Goal: Task Accomplishment & Management: Use online tool/utility

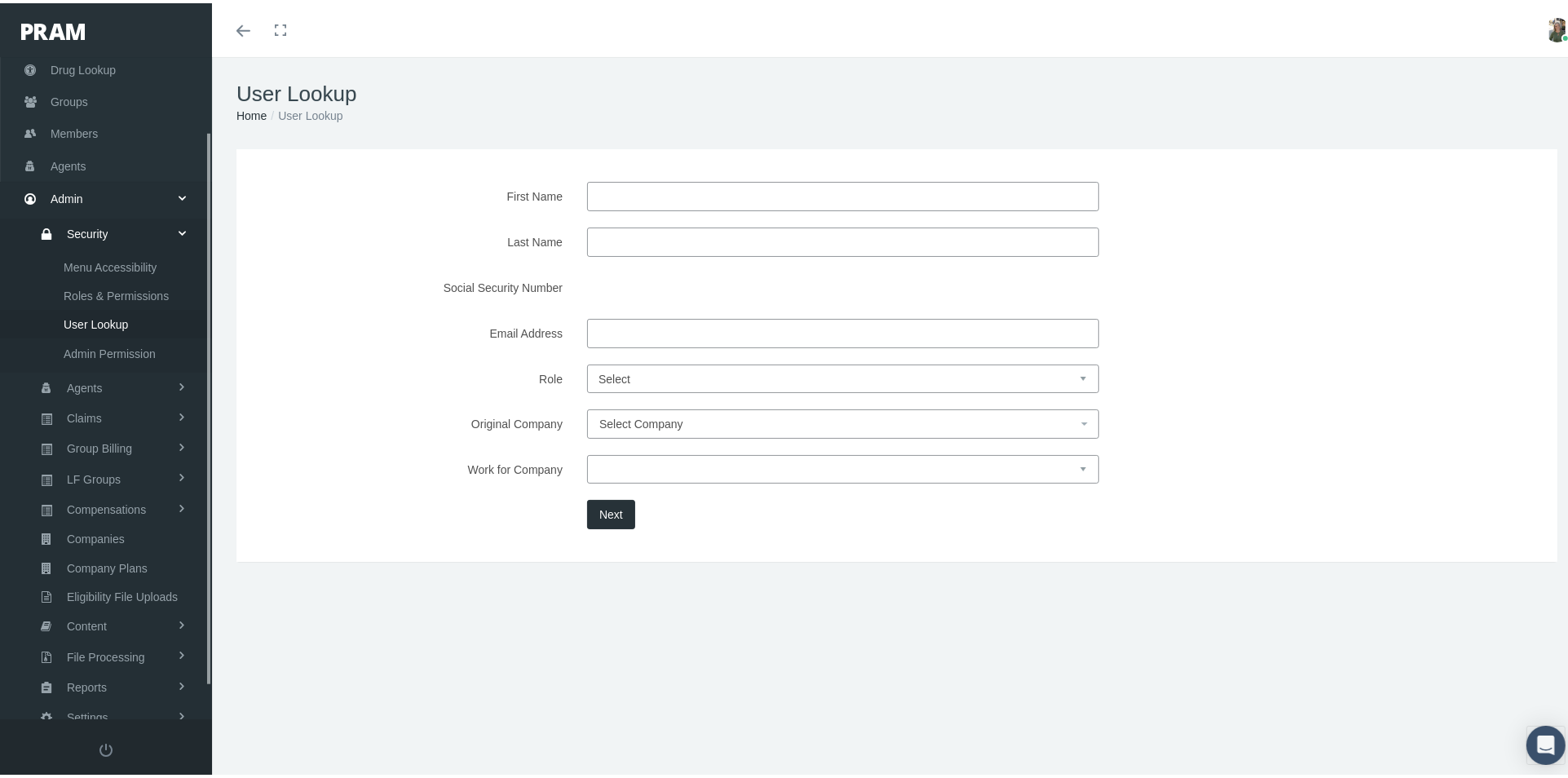
scroll to position [127, 0]
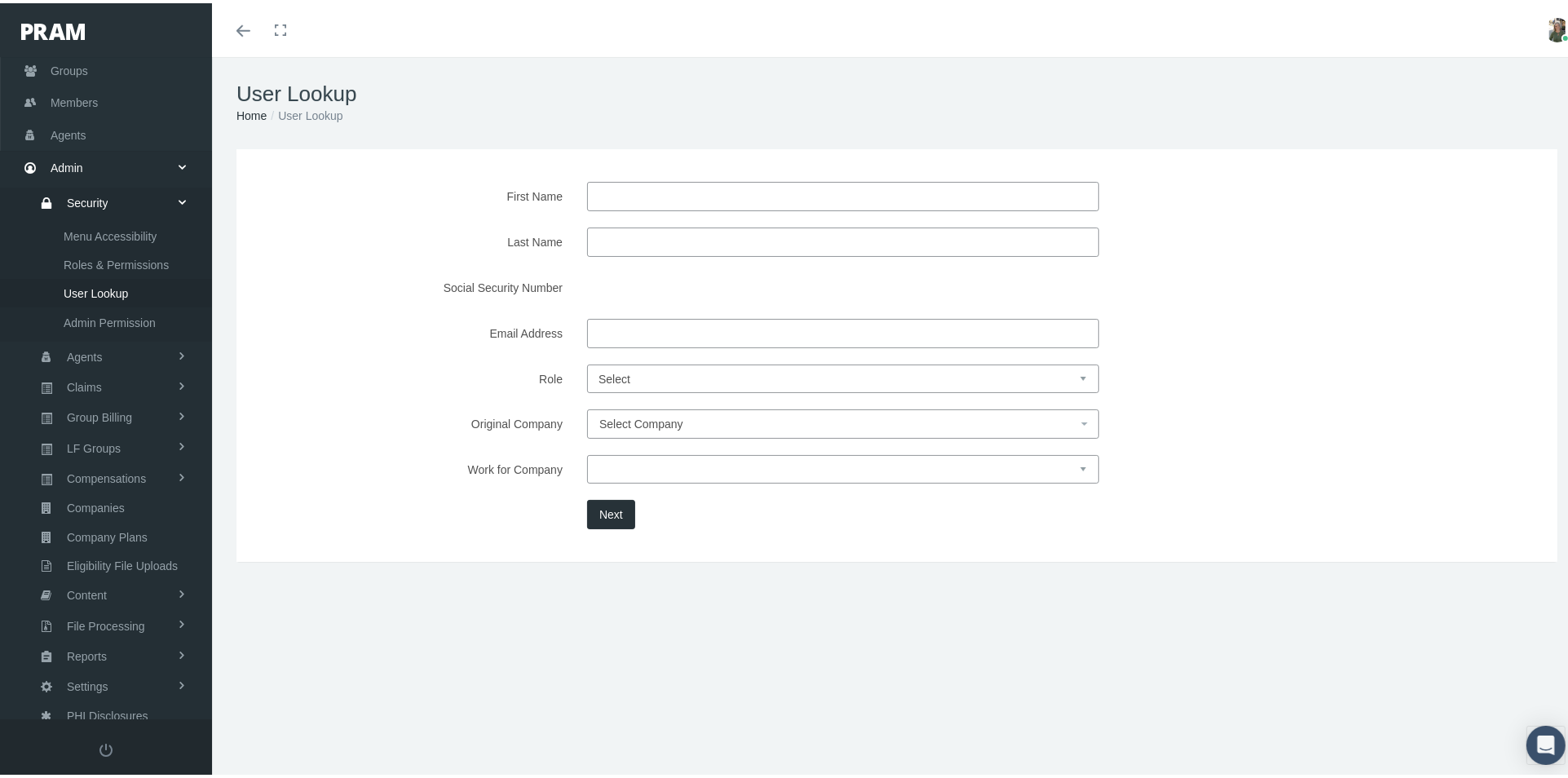
click at [751, 193] on input "First Name" at bounding box center [842, 193] width 512 height 30
type input "[PERSON_NAME]"
click at [707, 233] on input "Last Name" at bounding box center [842, 240] width 512 height 30
type input "[PERSON_NAME]"
click at [599, 509] on button "Next" at bounding box center [611, 512] width 49 height 30
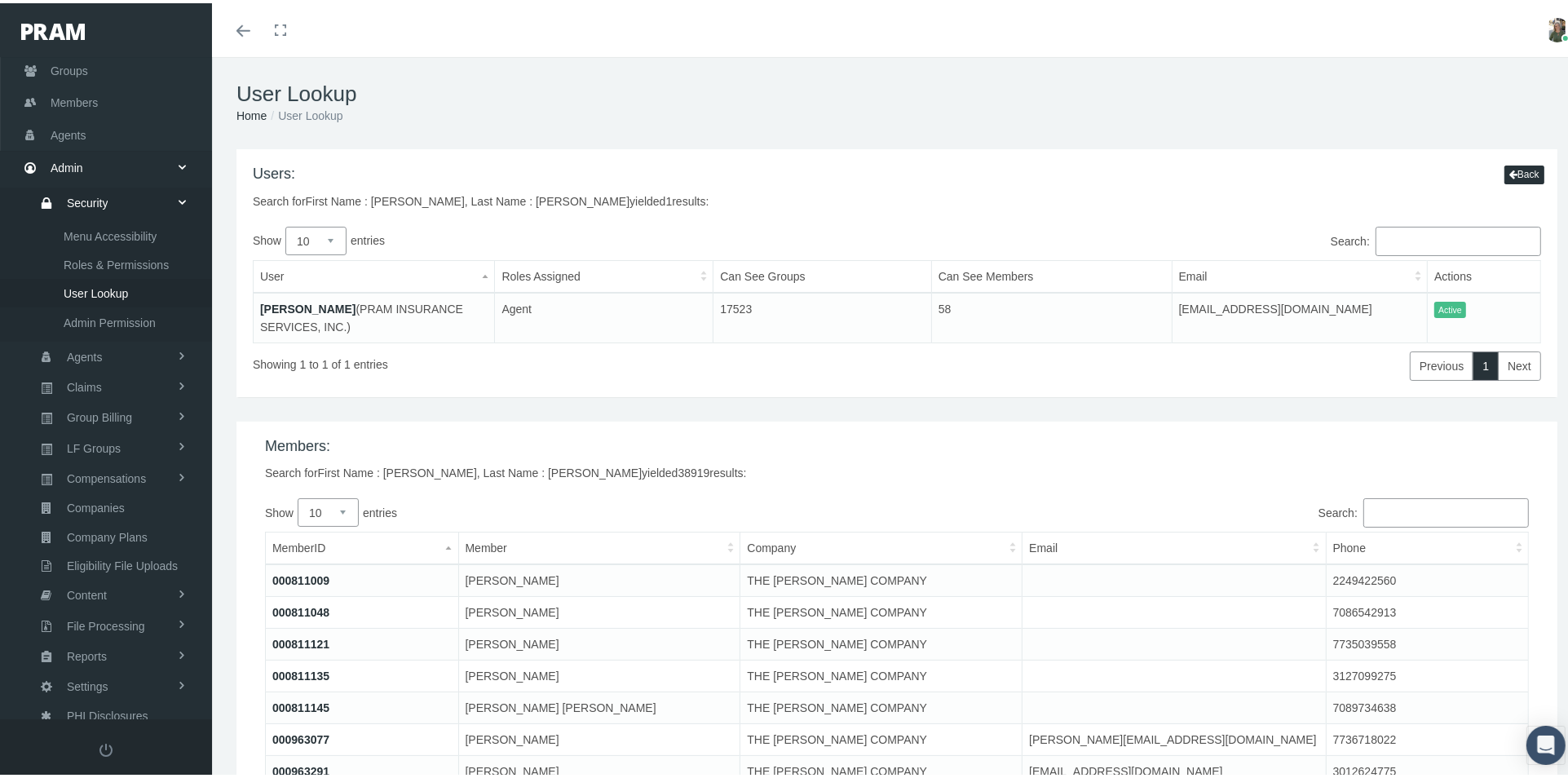
click at [312, 306] on link "[PERSON_NAME]" at bounding box center [308, 305] width 95 height 13
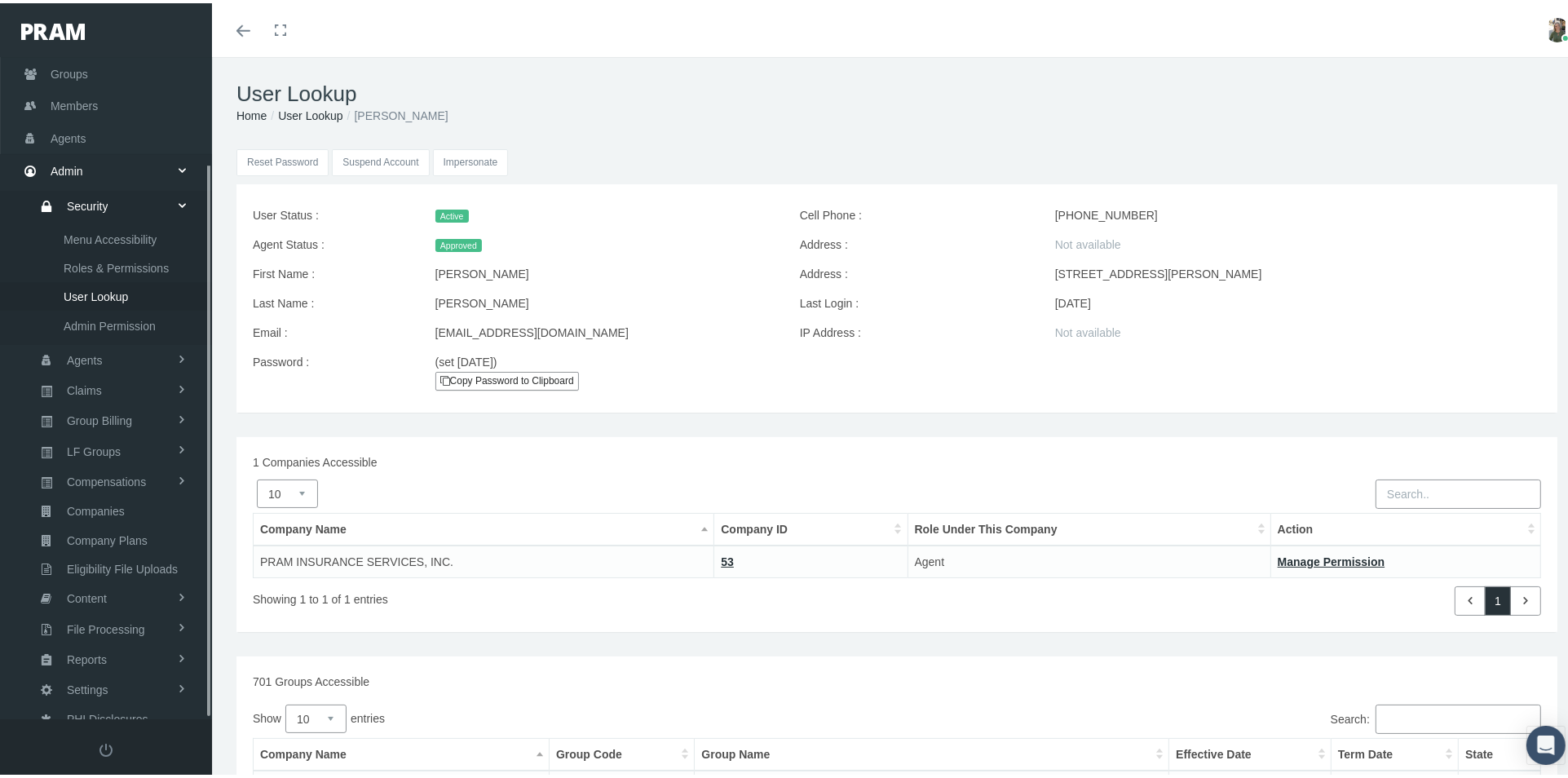
scroll to position [127, 0]
click at [469, 154] on input "Impersonate" at bounding box center [470, 158] width 76 height 27
